Goal: Task Accomplishment & Management: Use online tool/utility

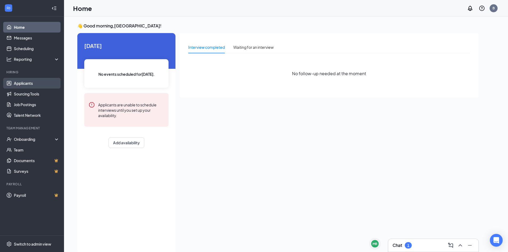
click at [26, 84] on link "Applicants" at bounding box center [37, 83] width 46 height 11
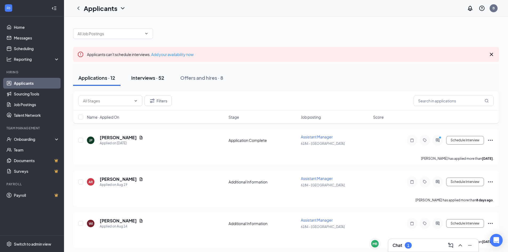
click at [151, 76] on div "Interviews · 52" at bounding box center [147, 77] width 33 height 7
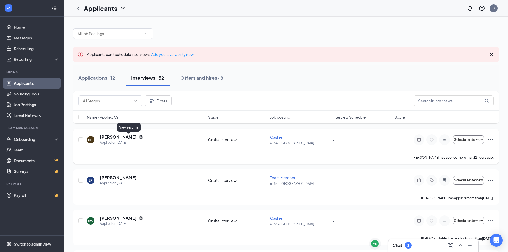
click at [140, 137] on icon "Document" at bounding box center [141, 136] width 3 height 3
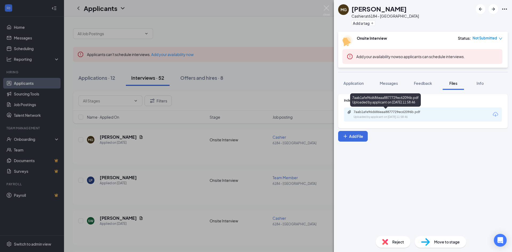
click at [394, 117] on div "Uploaded by applicant on [DATE] 11:58:46" at bounding box center [394, 117] width 80 height 4
click at [154, 154] on div "MG [PERSON_NAME] at 6184 - Barbourville Add a tag Onsite Interview Status : Not…" at bounding box center [256, 126] width 512 height 252
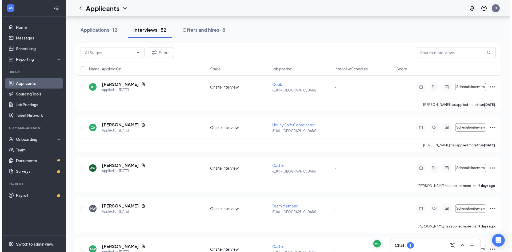
scroll to position [187, 0]
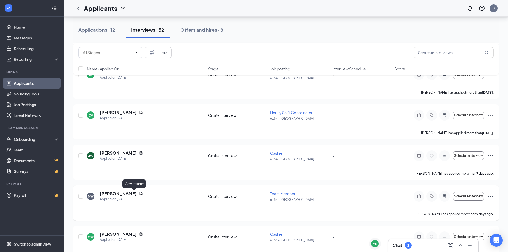
click at [139, 193] on icon "Document" at bounding box center [141, 194] width 4 height 4
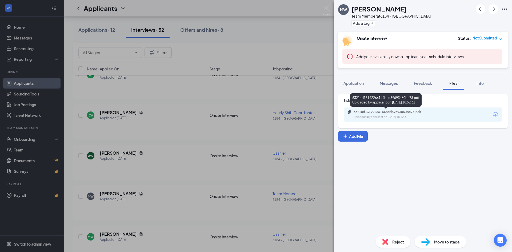
click at [425, 114] on div "6321ad13192266144bcd59693a60be78.pdf Uploaded by applicant on [DATE] 18:52:31" at bounding box center [390, 114] width 86 height 9
click at [356, 86] on button "Application" at bounding box center [353, 83] width 31 height 13
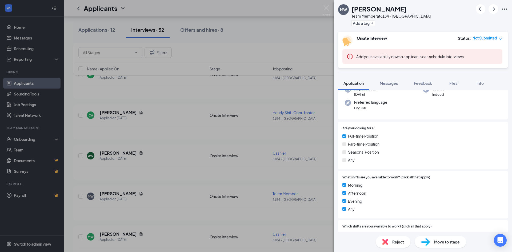
scroll to position [53, 0]
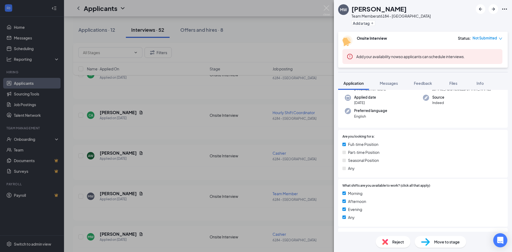
click at [497, 239] on div "Open Intercom Messenger" at bounding box center [500, 240] width 14 height 14
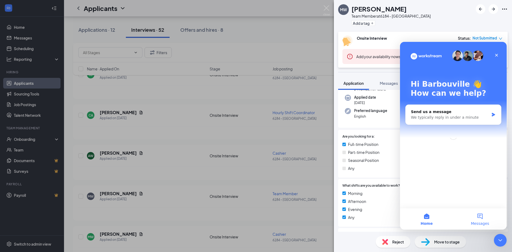
scroll to position [0, 0]
click at [480, 216] on button "Messages" at bounding box center [479, 218] width 53 height 21
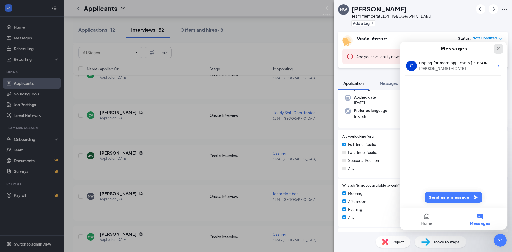
click at [498, 51] on icon "Close" at bounding box center [498, 49] width 4 height 4
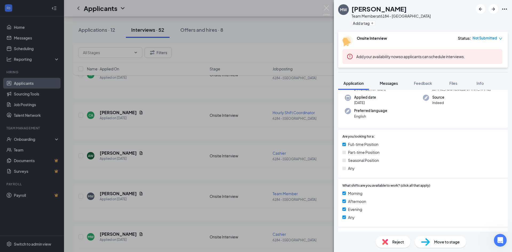
click at [392, 85] on span "Messages" at bounding box center [389, 83] width 18 height 5
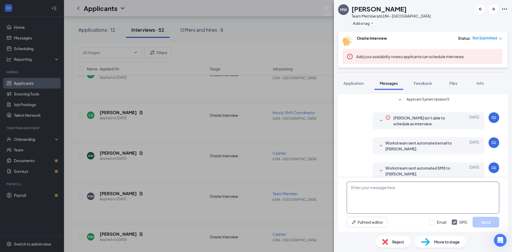
click at [387, 200] on textarea at bounding box center [423, 198] width 153 height 32
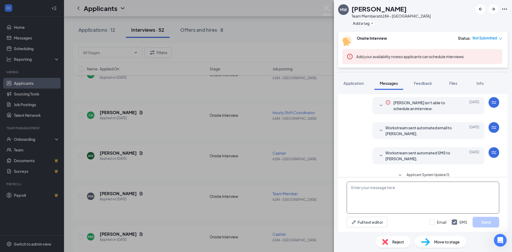
scroll to position [23, 0]
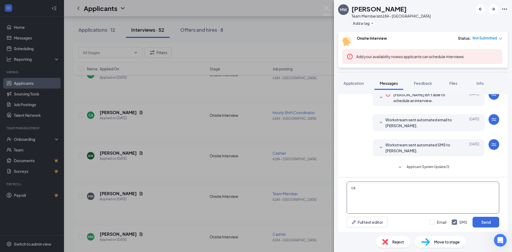
type textarea "c"
click at [414, 192] on textarea "will you be available [DATE] 8/" at bounding box center [423, 198] width 153 height 32
click at [430, 188] on textarea "will you be available [DATE][DATE] to com in for a interview" at bounding box center [423, 198] width 153 height 32
type textarea "will you be available [DATE][DATE] to come in for a interview"
click at [484, 221] on button "Send" at bounding box center [486, 222] width 27 height 11
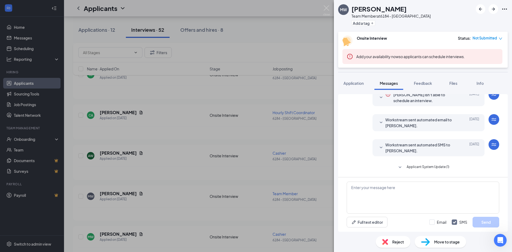
scroll to position [63, 0]
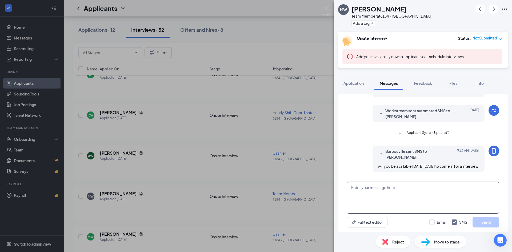
click at [413, 195] on textarea at bounding box center [423, 198] width 153 height 32
type textarea "10 am"
click at [486, 221] on button "Send" at bounding box center [486, 222] width 27 height 11
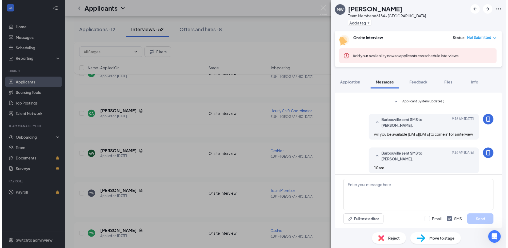
scroll to position [97, 0]
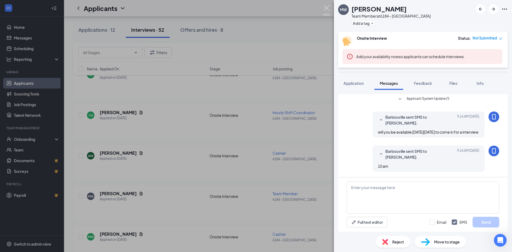
click at [327, 10] on img at bounding box center [326, 10] width 7 height 10
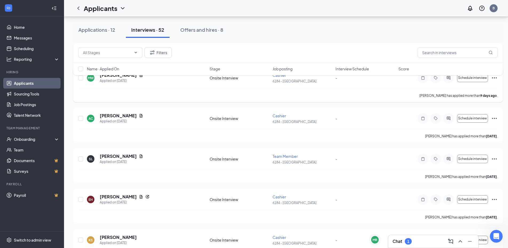
scroll to position [347, 0]
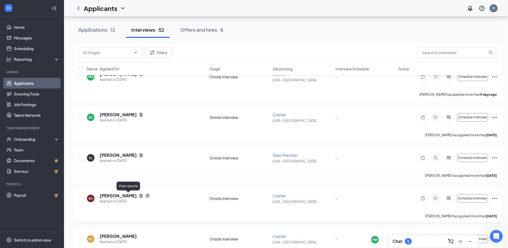
click at [140, 196] on icon "Document" at bounding box center [141, 195] width 3 height 3
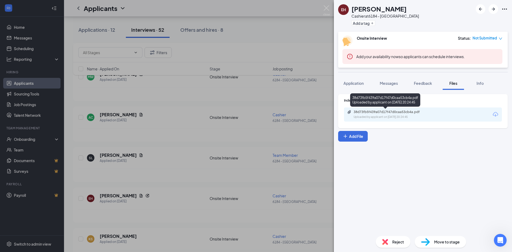
click at [363, 111] on div "38d73fb5f439a07d17f47d0caa53cb4a.pdf" at bounding box center [391, 112] width 75 height 4
click at [167, 112] on div "EH [PERSON_NAME] at 6184 - Barbourville Add a tag Onsite Interview Status : Not…" at bounding box center [256, 126] width 512 height 252
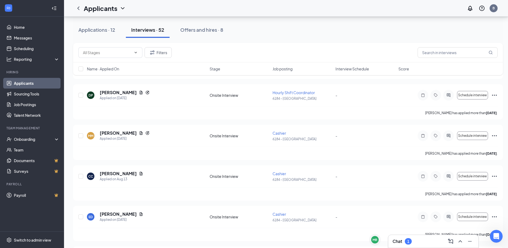
scroll to position [533, 0]
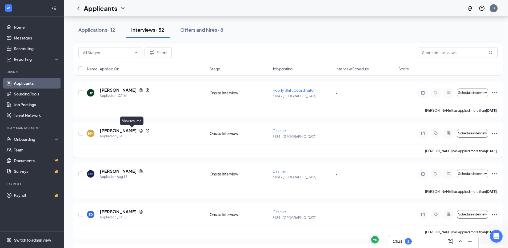
click at [139, 131] on icon "Document" at bounding box center [141, 131] width 4 height 4
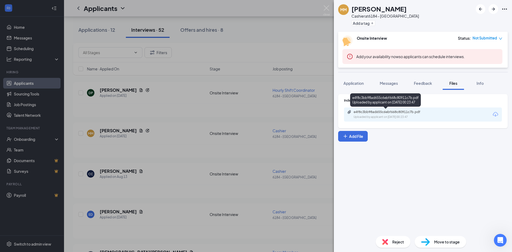
click at [397, 117] on div "Uploaded by applicant on [DATE] 00:23:47" at bounding box center [394, 117] width 80 height 4
click at [177, 146] on div "MM [PERSON_NAME] Cashier at 6184 - Barbourville Add a tag Onsite Interview Stat…" at bounding box center [256, 126] width 512 height 252
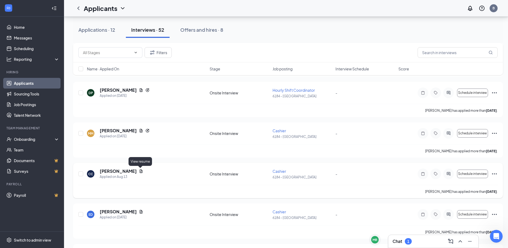
click at [141, 170] on icon "Document" at bounding box center [141, 170] width 3 height 3
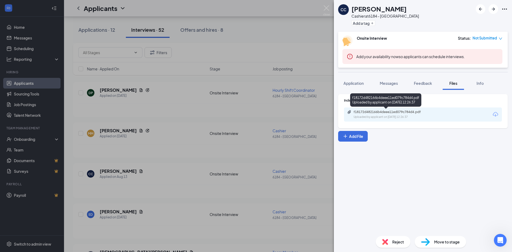
click at [374, 118] on div "Uploaded by applicant on [DATE] 12:26:37" at bounding box center [394, 117] width 80 height 4
click at [182, 88] on div "CC [PERSON_NAME] at 6184 - Barbourville Add a tag Onsite Interview Status : Not…" at bounding box center [256, 126] width 512 height 252
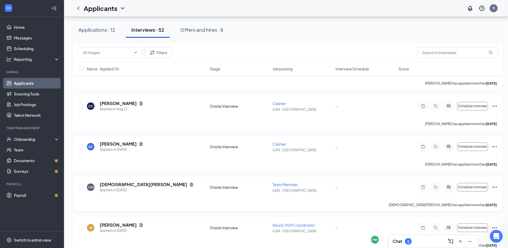
scroll to position [613, 0]
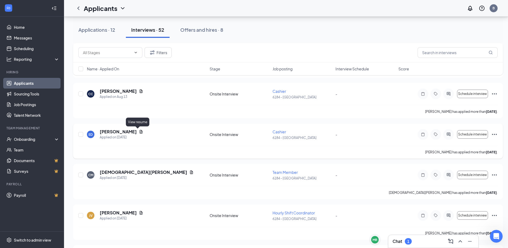
click at [139, 131] on icon "Document" at bounding box center [141, 132] width 4 height 4
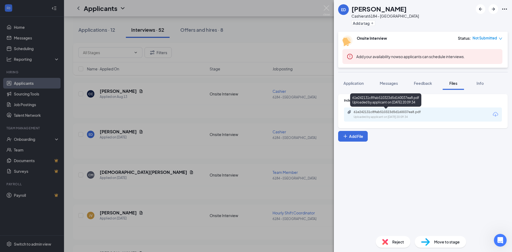
click at [404, 115] on div "Uploaded by applicant on [DATE] 20:09:34" at bounding box center [394, 117] width 80 height 4
click at [158, 180] on div "ED [PERSON_NAME] Cashier at 6184 - Barbourville Add a tag Onsite Interview Stat…" at bounding box center [256, 126] width 512 height 252
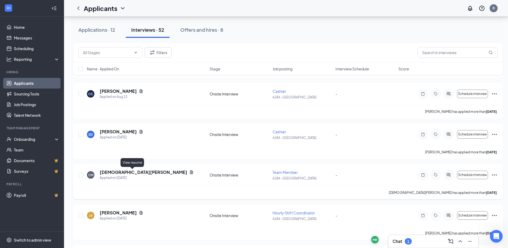
click at [189, 173] on icon "Document" at bounding box center [191, 172] width 4 height 4
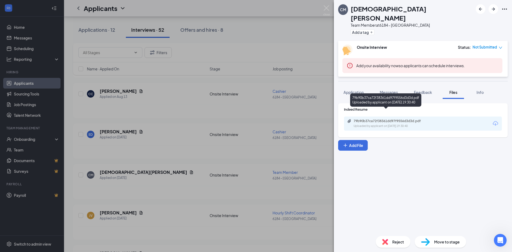
click at [394, 124] on div "Uploaded by applicant on [DATE] 19:30:40" at bounding box center [394, 126] width 80 height 4
click at [205, 190] on div "CM [DEMOGRAPHIC_DATA][PERSON_NAME] Team Member at 6184 - [GEOGRAPHIC_DATA] Add …" at bounding box center [256, 126] width 512 height 252
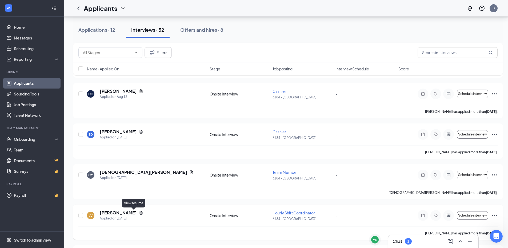
click at [139, 213] on icon "Document" at bounding box center [141, 213] width 4 height 4
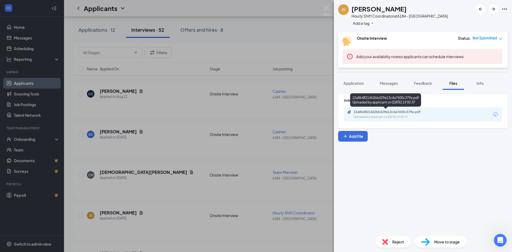
click at [393, 117] on div "Uploaded by applicant on [DATE] 19:05:37" at bounding box center [394, 117] width 80 height 4
click at [194, 128] on div "JV [PERSON_NAME] Hourly Shift Coordinator at 6184 - [GEOGRAPHIC_DATA] Add a tag…" at bounding box center [256, 126] width 512 height 252
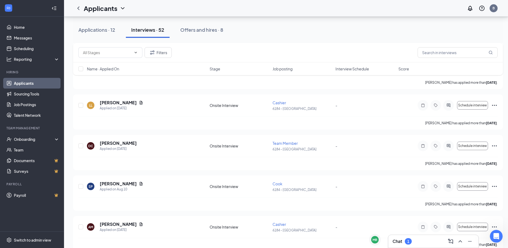
scroll to position [774, 0]
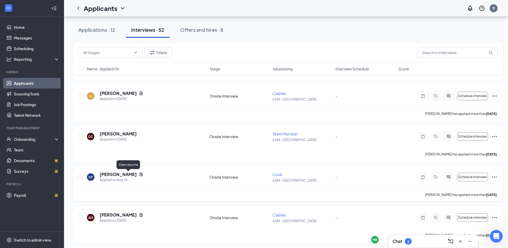
click at [140, 175] on icon "Document" at bounding box center [141, 174] width 3 height 3
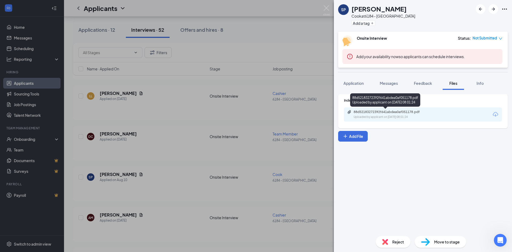
click at [405, 117] on div "Uploaded by applicant on [DATE] 08:01:24" at bounding box center [394, 117] width 80 height 4
click at [177, 168] on div "SP [PERSON_NAME] [PERSON_NAME] at 6184 - Barbourville Add a tag Onsite Intervie…" at bounding box center [256, 126] width 512 height 252
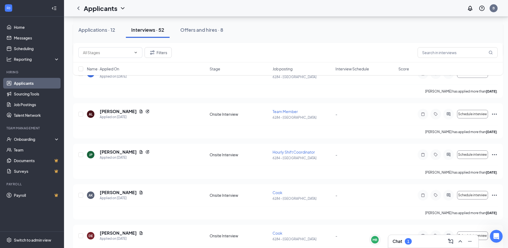
scroll to position [960, 0]
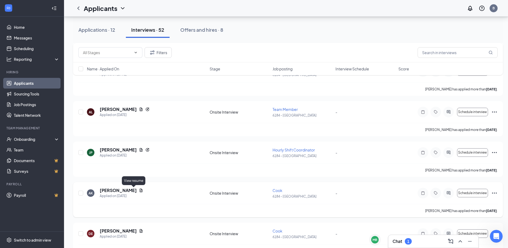
click at [139, 189] on icon "Document" at bounding box center [141, 190] width 4 height 4
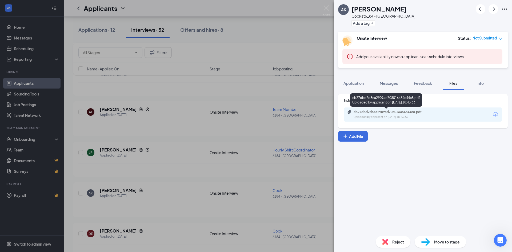
click at [403, 117] on div "Uploaded by applicant on [DATE] 18:43:33" at bounding box center [394, 117] width 80 height 4
click at [198, 156] on div "AK [PERSON_NAME] at 6184 - Barbourville Add a tag Onsite Interview Status : Not…" at bounding box center [256, 126] width 512 height 252
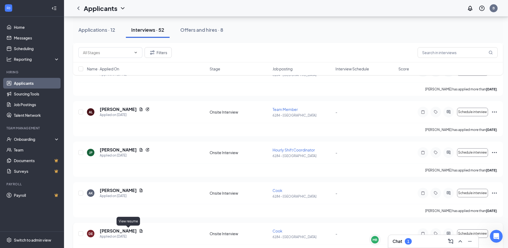
click at [140, 231] on icon "Document" at bounding box center [141, 230] width 3 height 3
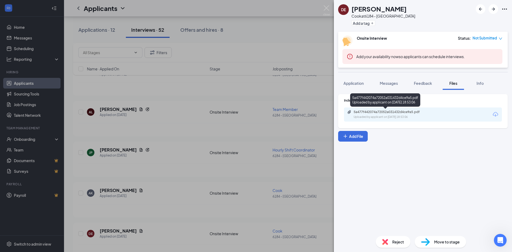
click at [409, 115] on div "5a477f442074a72052a031432d4ce9a5.pdf Uploaded by applicant on [DATE] 18:53:06" at bounding box center [390, 114] width 86 height 9
click at [299, 19] on div "DE [PERSON_NAME] at 6184 - Barbourville Add a tag Onsite Interview Status : Not…" at bounding box center [256, 126] width 512 height 252
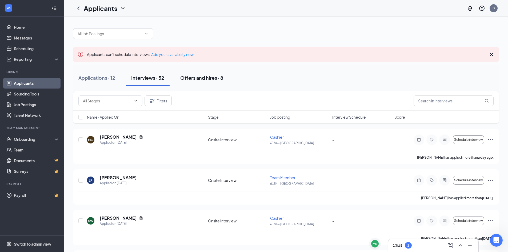
click at [206, 78] on div "Offers and hires · 8" at bounding box center [201, 77] width 43 height 7
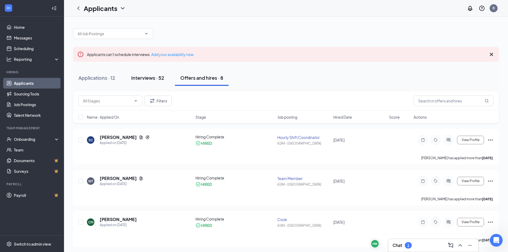
click at [150, 79] on div "Interviews · 52" at bounding box center [147, 77] width 33 height 7
